Goal: Information Seeking & Learning: Learn about a topic

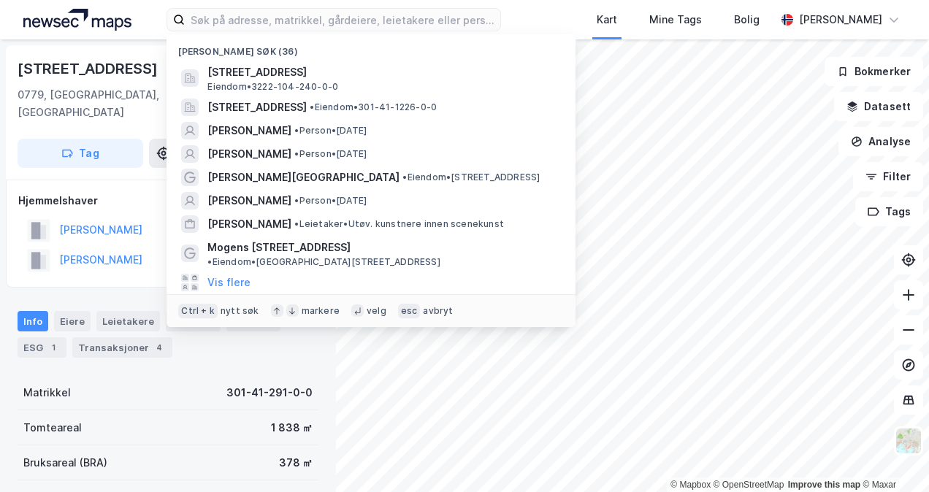
click at [245, 25] on input at bounding box center [342, 20] width 315 height 22
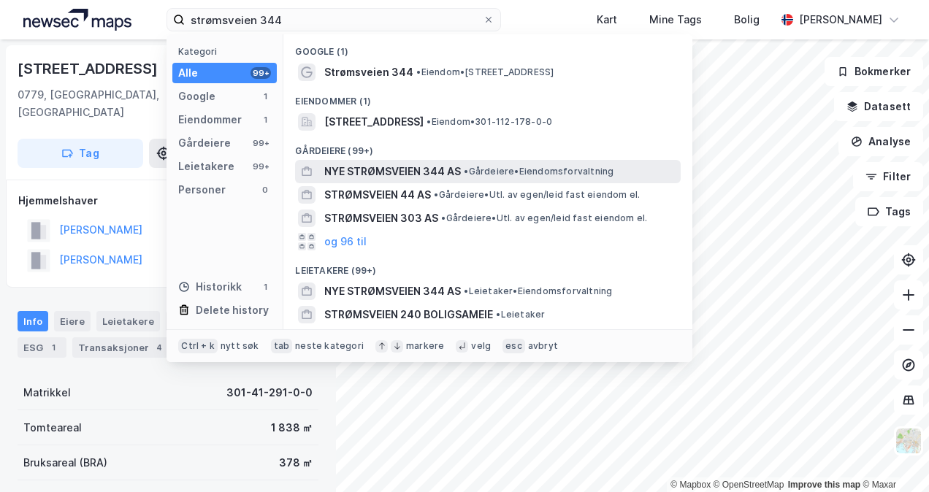
click at [382, 161] on div "NYE STRØMSVEIEN 344 AS • Gårdeiere • Eiendomsforvaltning" at bounding box center [488, 171] width 386 height 23
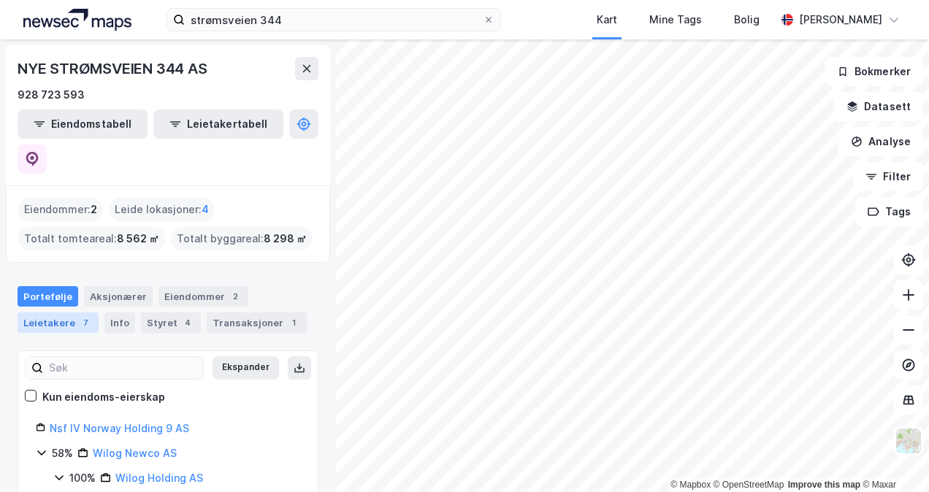
click at [64, 313] on div "Leietakere 7" at bounding box center [58, 323] width 81 height 20
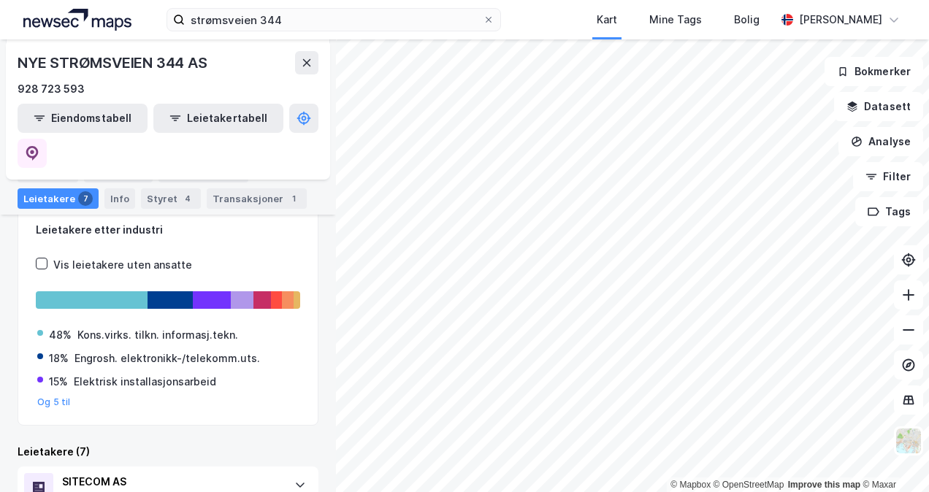
scroll to position [145, 0]
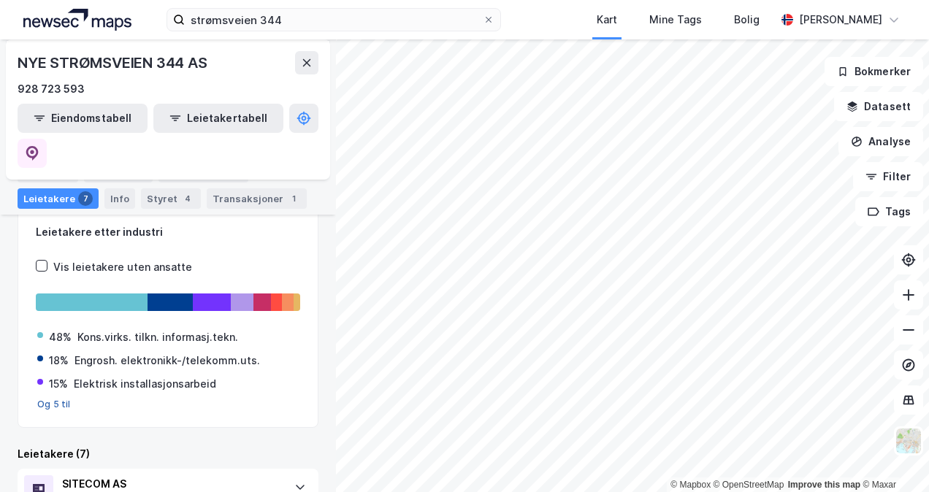
click at [51, 399] on button "Og 5 til" at bounding box center [54, 405] width 34 height 12
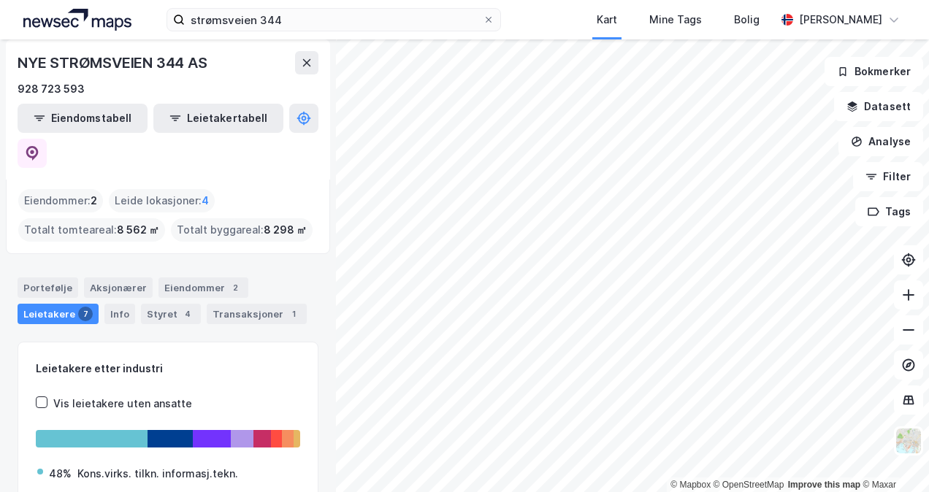
scroll to position [0, 0]
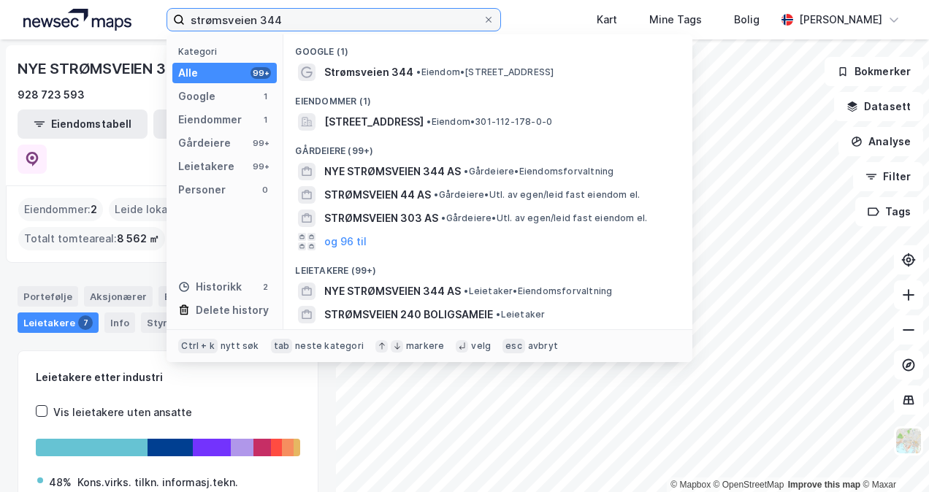
drag, startPoint x: 310, startPoint y: 20, endPoint x: 80, endPoint y: 16, distance: 229.4
click at [80, 16] on div "strømsveien 344 Kategori Alle 99+ Google 1 Eiendommer 1 Gårdeiere 99+ Leietaker…" at bounding box center [464, 19] width 929 height 39
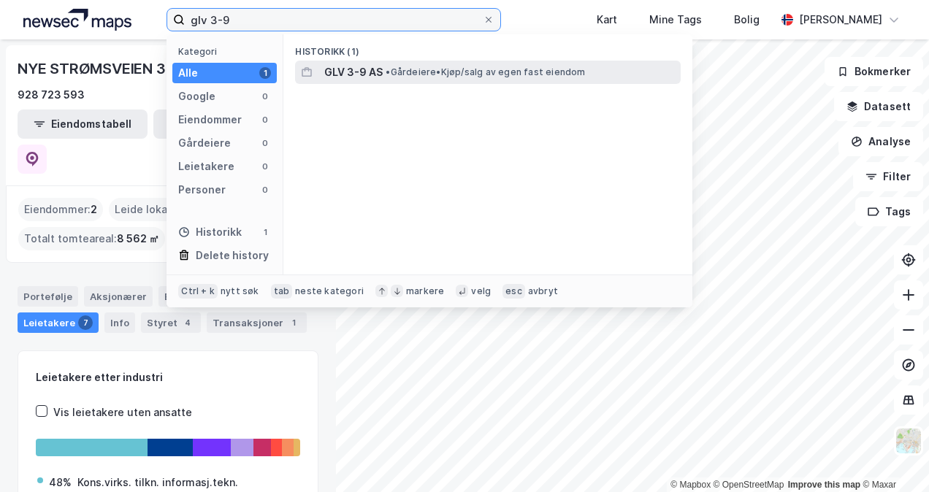
type input "glv 3-9"
click at [386, 72] on span "•" at bounding box center [388, 71] width 4 height 11
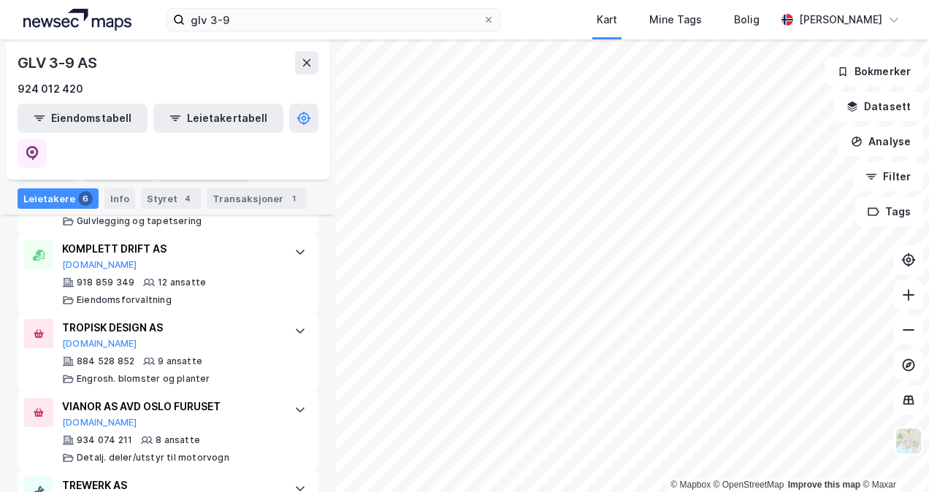
scroll to position [573, 0]
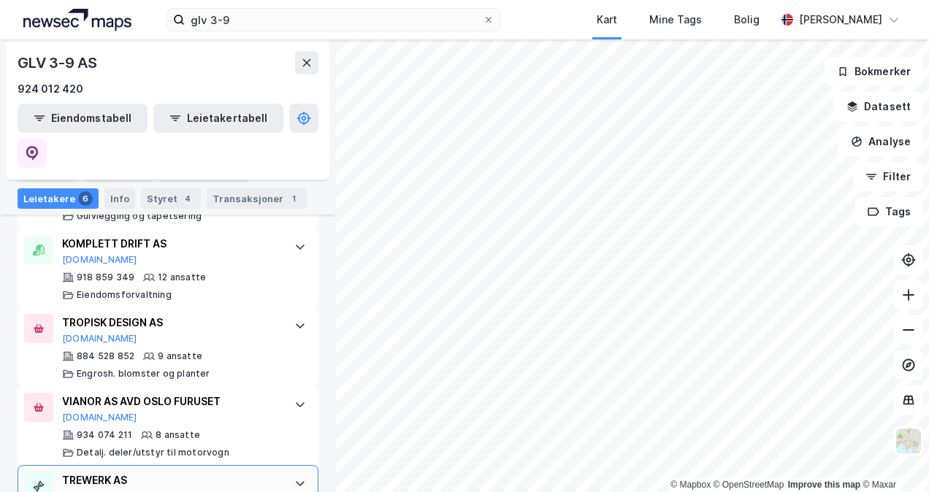
click at [264, 472] on div "TREWERK AS [DOMAIN_NAME]" at bounding box center [171, 487] width 218 height 31
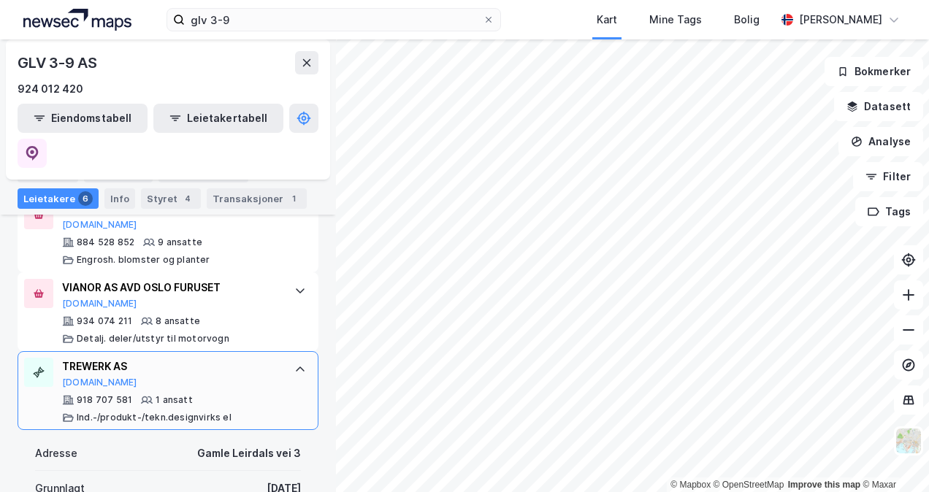
scroll to position [669, 0]
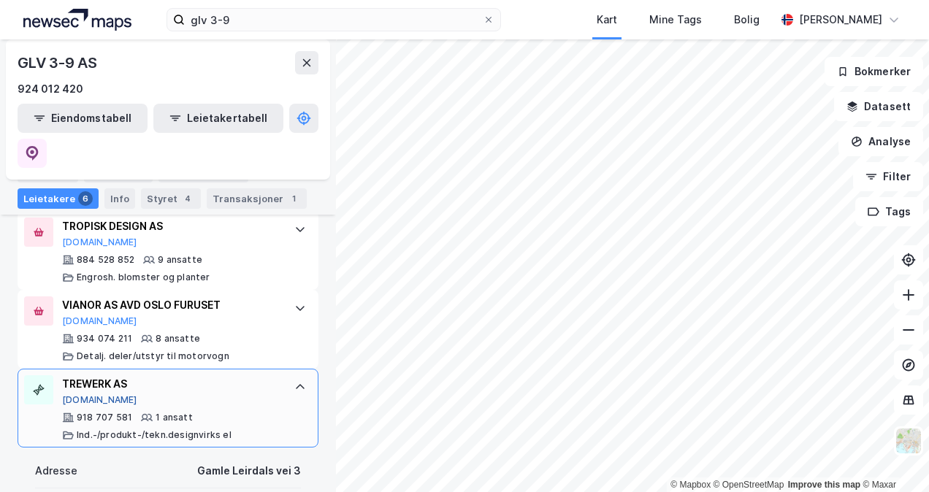
click at [76, 394] on button "[DOMAIN_NAME]" at bounding box center [99, 400] width 75 height 12
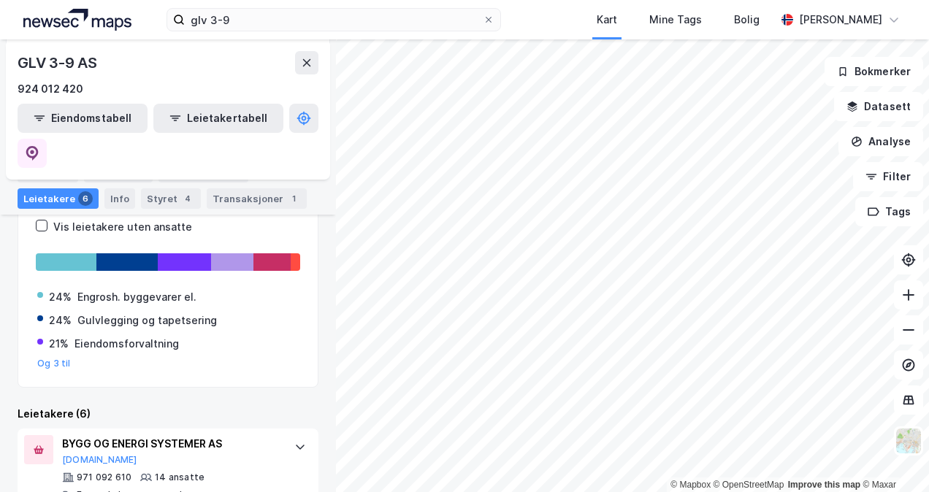
scroll to position [0, 0]
